Goal: Find specific page/section: Find specific page/section

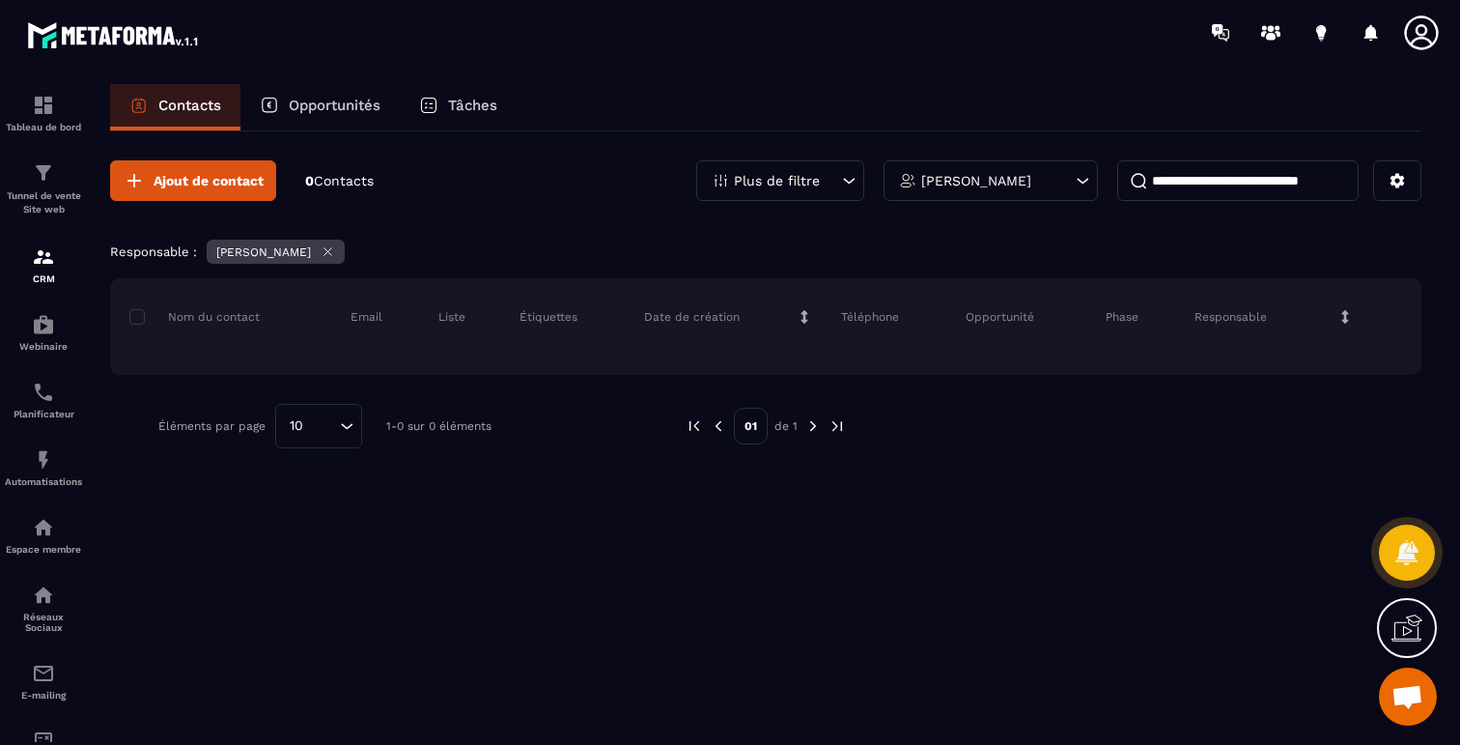
click at [335, 100] on p "Opportunités" at bounding box center [335, 105] width 92 height 17
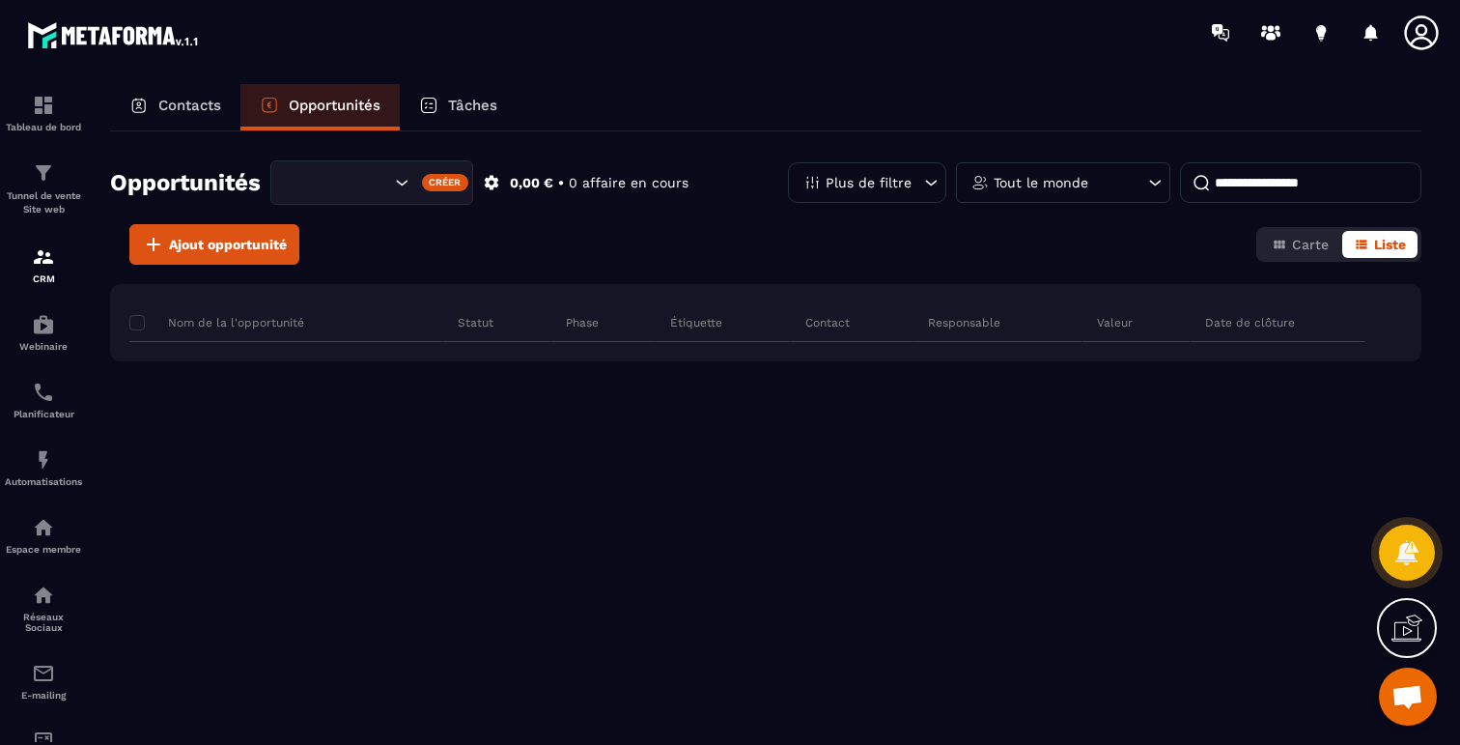
click at [198, 110] on p "Contacts" at bounding box center [189, 105] width 63 height 17
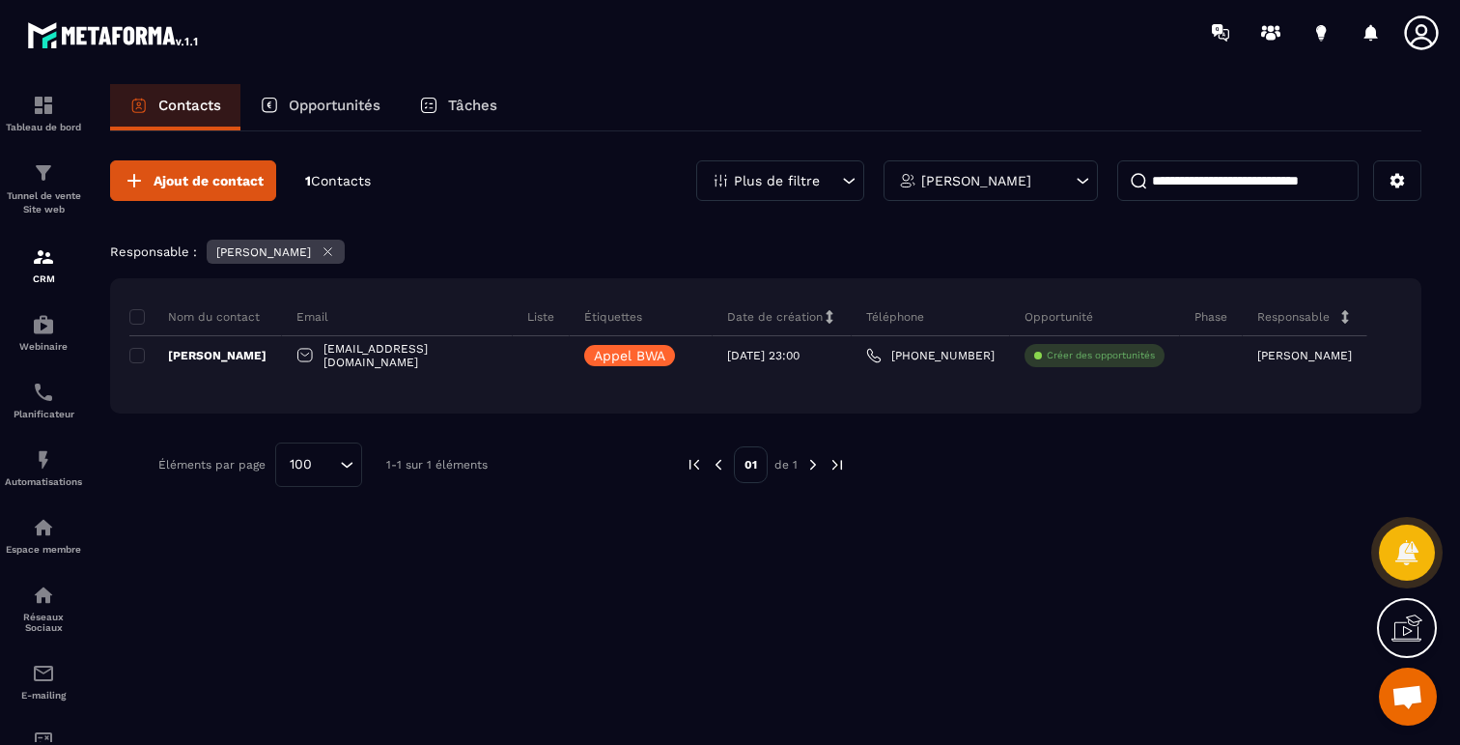
click at [157, 621] on div "Ajout de contact 1 Contacts Plus de filtre [PERSON_NAME] : [PERSON_NAME] du con…" at bounding box center [766, 436] width 1312 height 610
click at [53, 459] on img at bounding box center [43, 459] width 23 height 23
